Goal: Find specific page/section: Find specific page/section

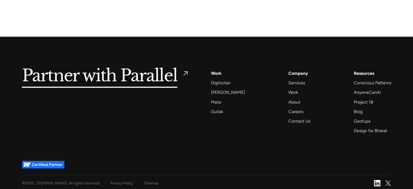
scroll to position [1324, 0]
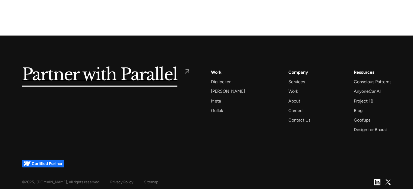
click at [83, 77] on h5 "Partner with Parallel" at bounding box center [100, 74] width 156 height 12
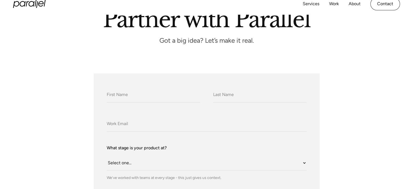
scroll to position [62, 0]
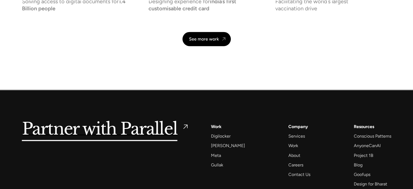
scroll to position [1324, 0]
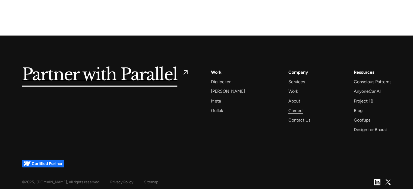
click at [291, 112] on div "Careers" at bounding box center [295, 110] width 15 height 7
